Goal: Information Seeking & Learning: Check status

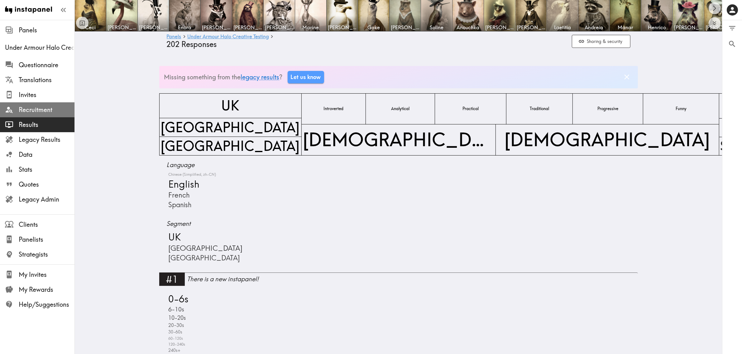
click at [31, 114] on span "Recruitment" at bounding box center [47, 110] width 56 height 9
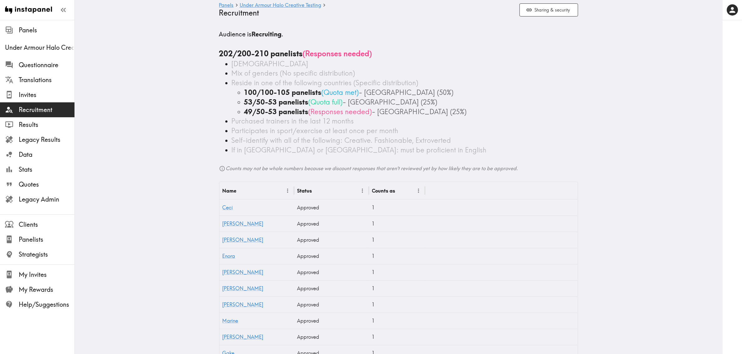
click at [43, 197] on span "Legacy Admin" at bounding box center [47, 199] width 56 height 9
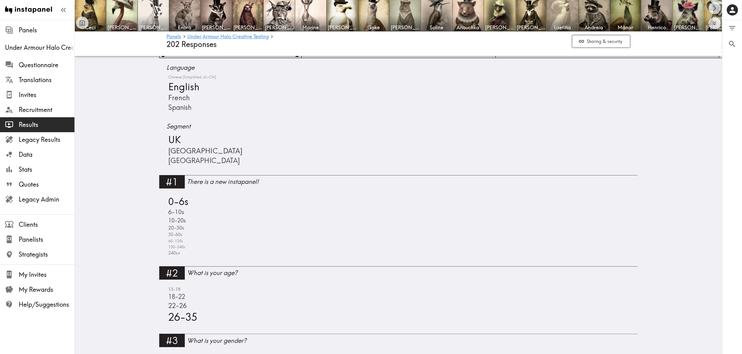
scroll to position [39, 0]
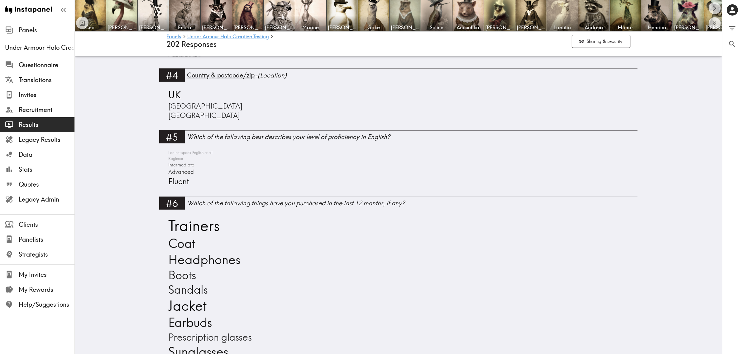
scroll to position [350, 0]
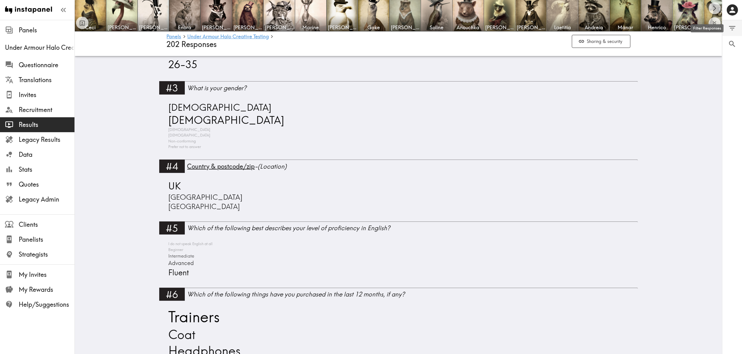
click at [731, 25] on icon "Filter Responses" at bounding box center [732, 28] width 8 height 8
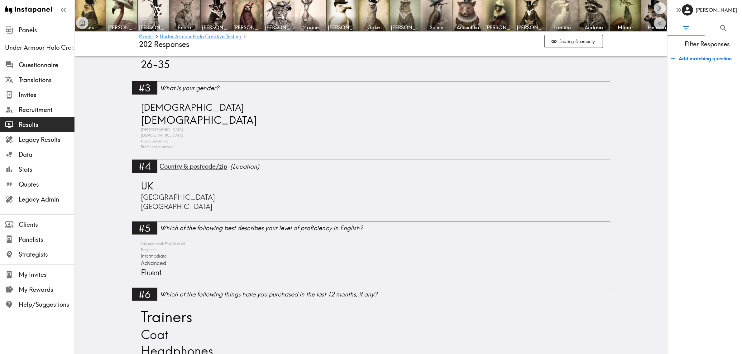
click at [714, 60] on button "Add matching question" at bounding box center [700, 58] width 65 height 12
click at [701, 80] on input "Question to match panelists on" at bounding box center [691, 78] width 41 height 14
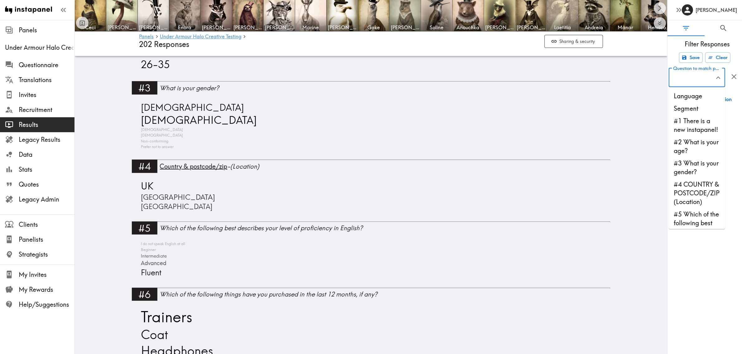
click at [684, 111] on li "Segment" at bounding box center [696, 108] width 56 height 12
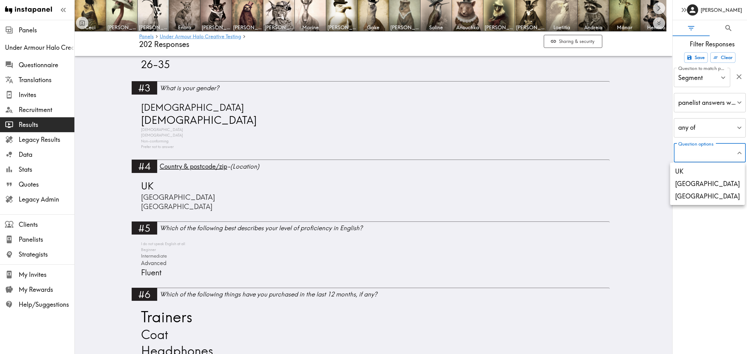
click at [709, 153] on div at bounding box center [373, 177] width 747 height 354
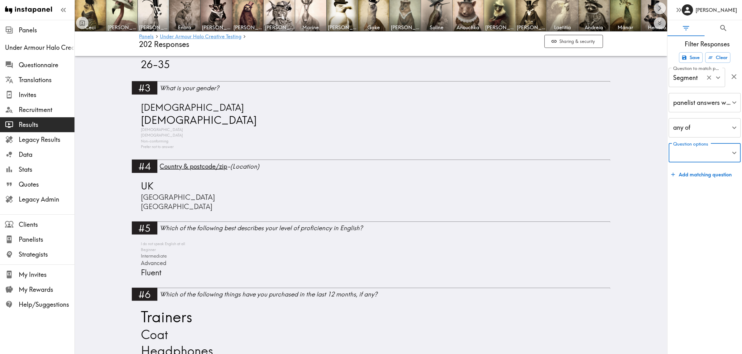
click at [693, 79] on input "Segment" at bounding box center [687, 78] width 33 height 14
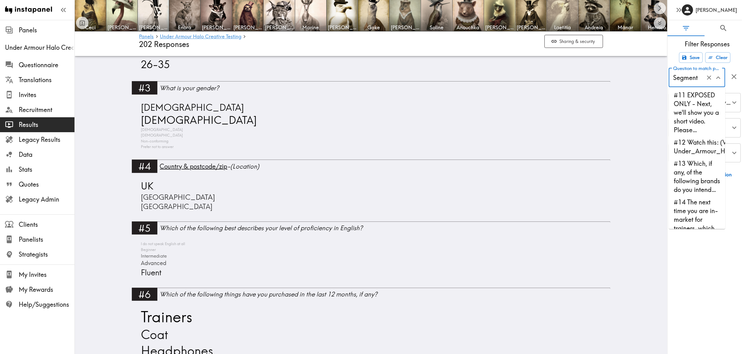
scroll to position [389, 0]
click at [699, 124] on li "#11 EXPOSED ONLY - Next, we'll show you a short video. Please…" at bounding box center [696, 100] width 56 height 47
type input "#11 EXPOSED ONLY - Next, we'll show you a short video. Please…"
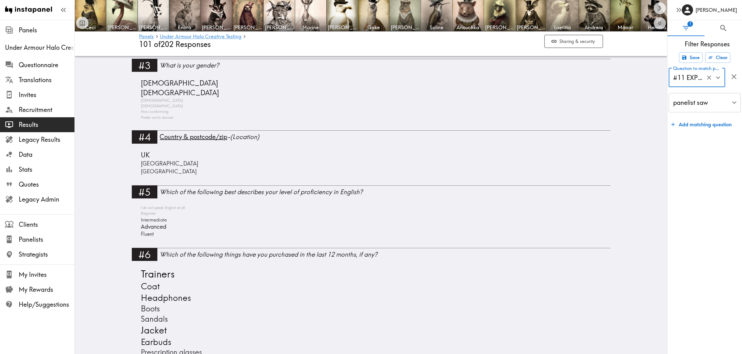
scroll to position [350, 0]
